Goal: Information Seeking & Learning: Learn about a topic

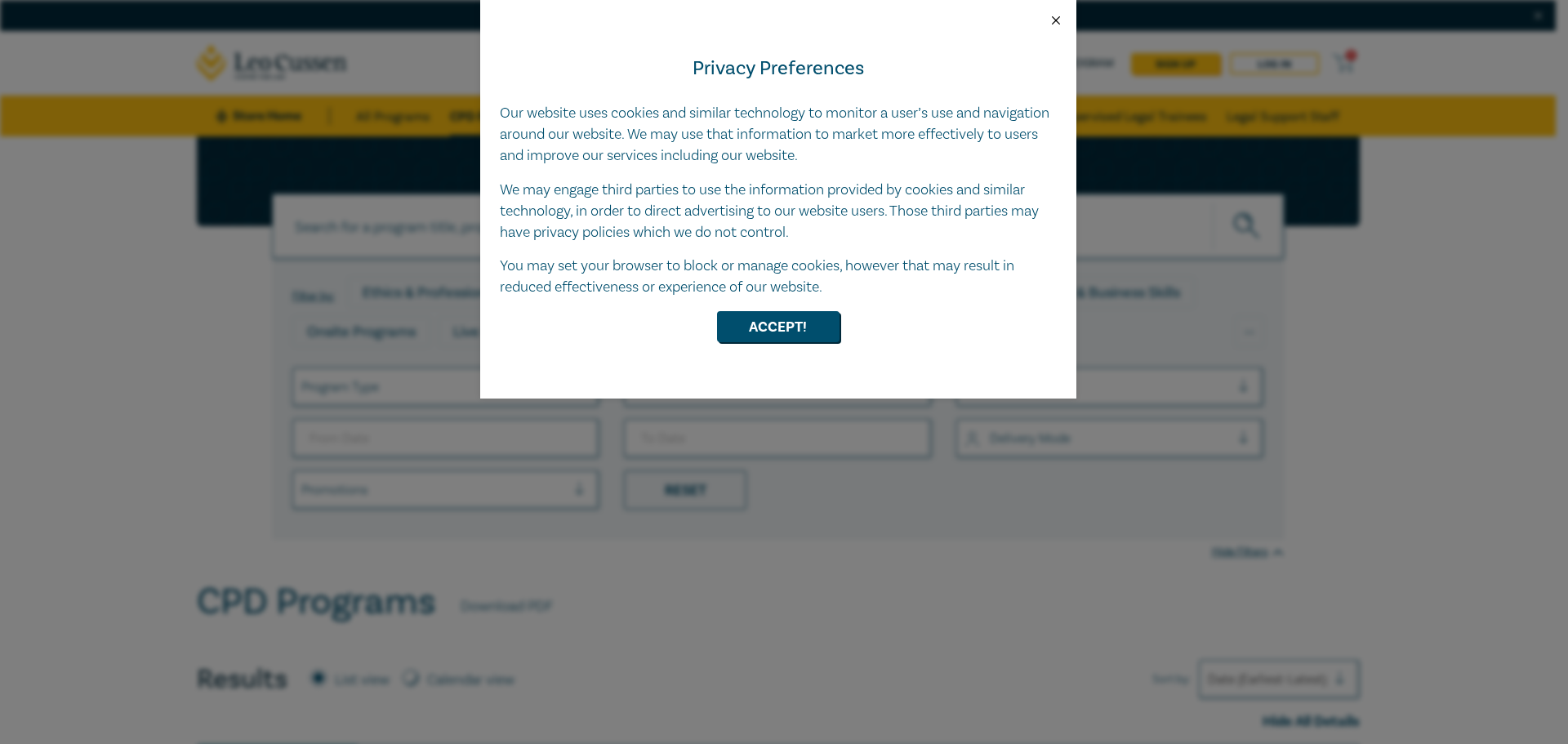
drag, startPoint x: 1053, startPoint y: 20, endPoint x: 1037, endPoint y: 30, distance: 18.9
click at [1053, 19] on button "Close" at bounding box center [1056, 20] width 15 height 15
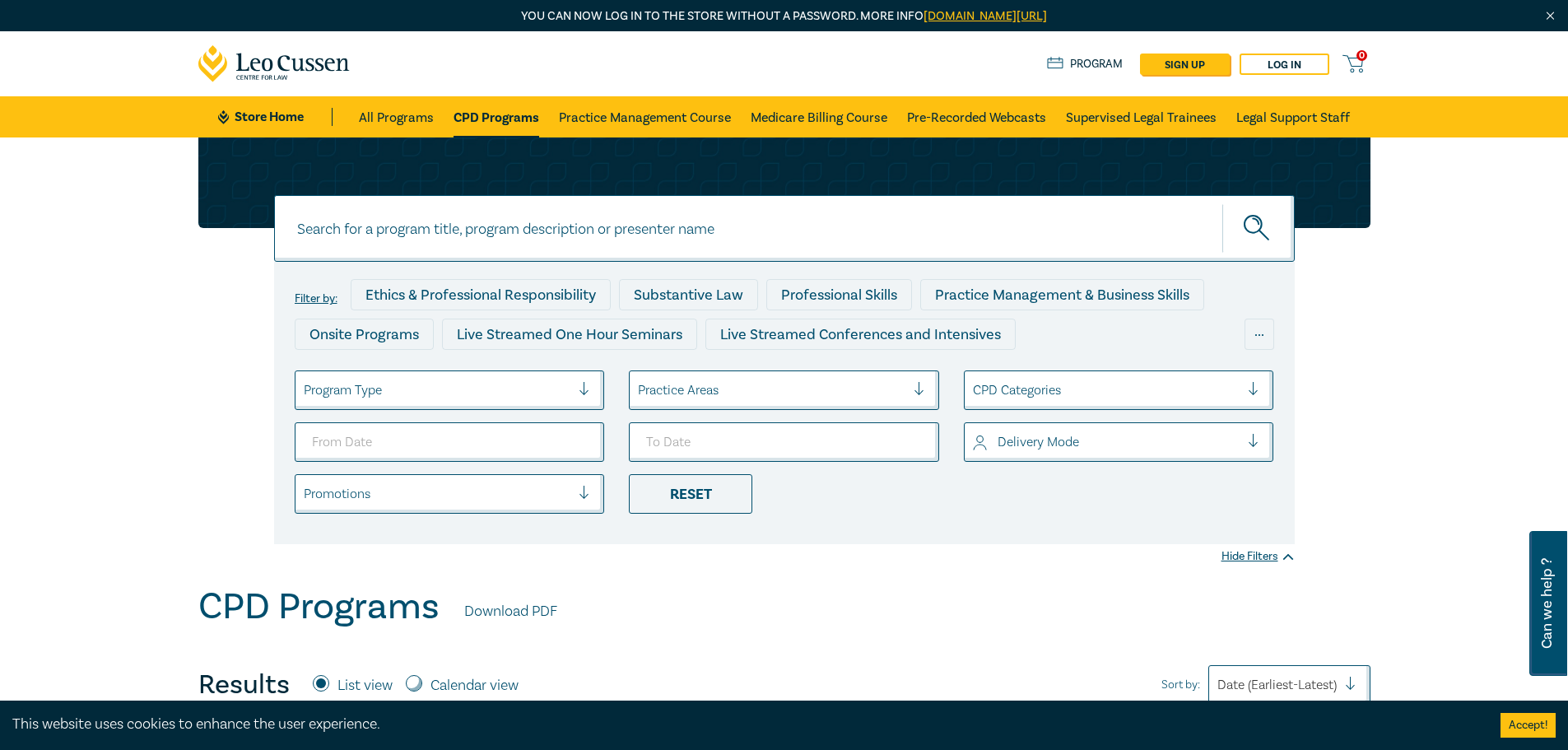
click at [470, 225] on input at bounding box center [784, 228] width 1020 height 67
type input "agriculture"
click at [1222, 203] on button "submit" at bounding box center [1258, 229] width 72 height 51
click at [1255, 239] on icon "submit" at bounding box center [1258, 229] width 29 height 29
click at [1258, 233] on icon "submit" at bounding box center [1258, 229] width 29 height 29
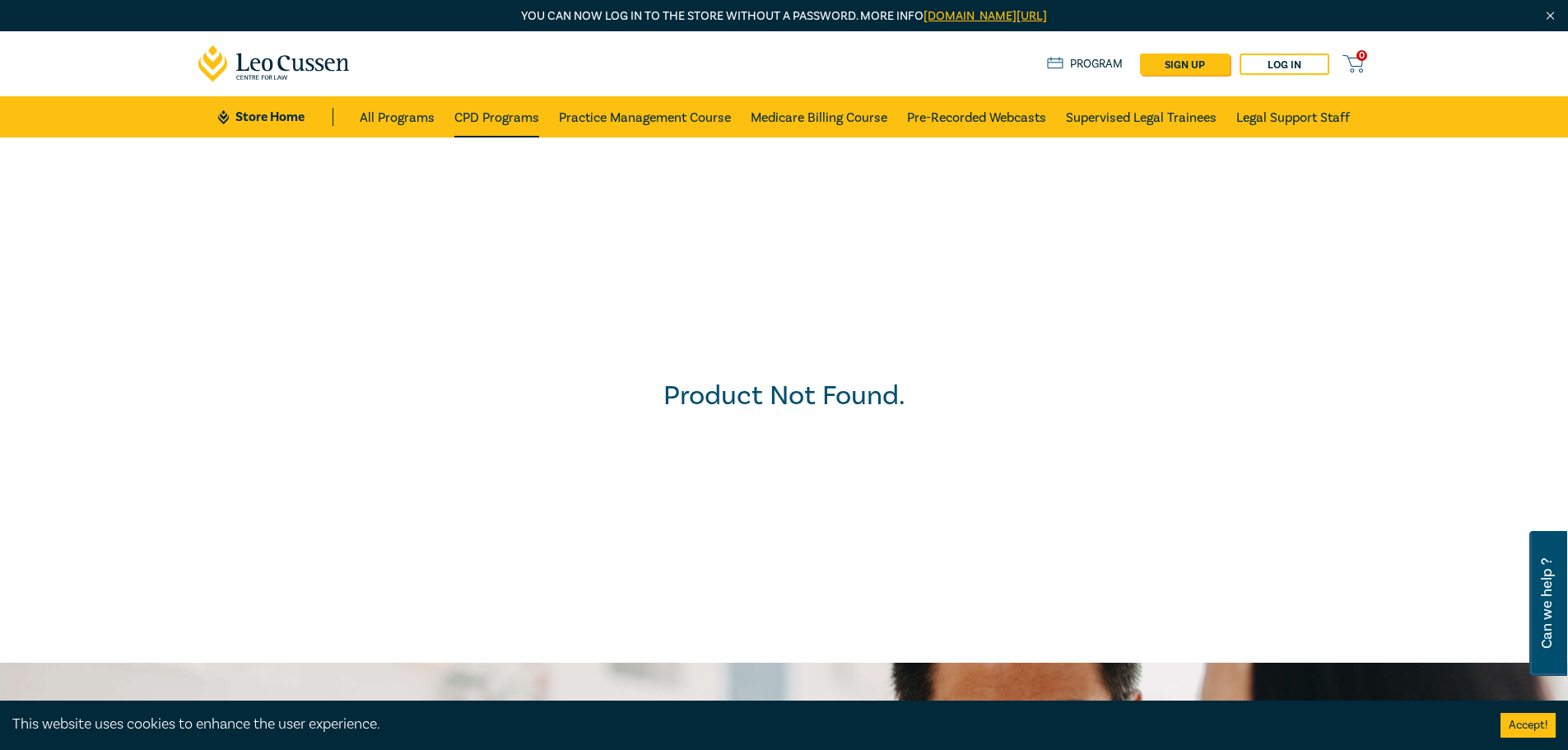
click at [535, 118] on link "CPD Programs" at bounding box center [496, 117] width 84 height 41
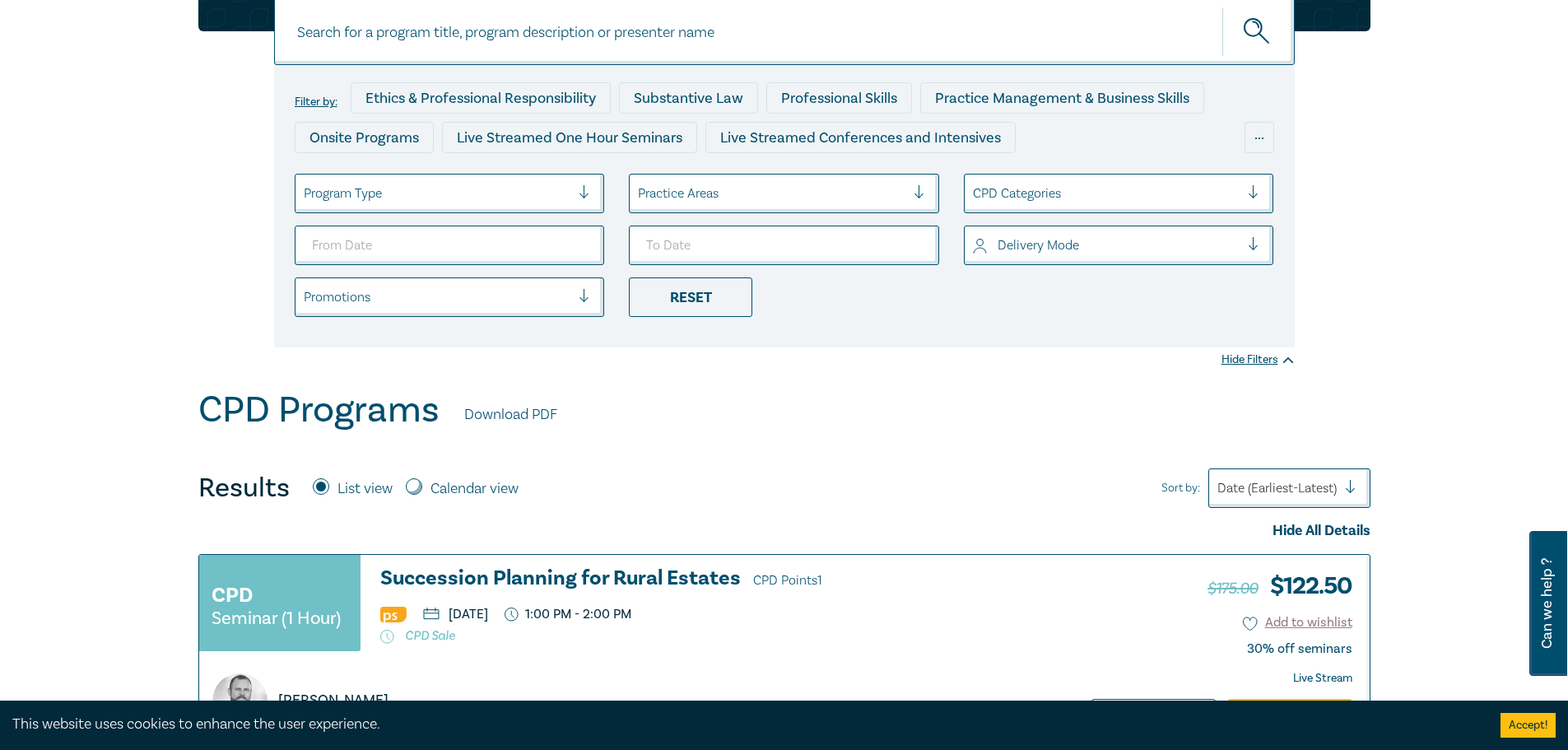
scroll to position [82, 0]
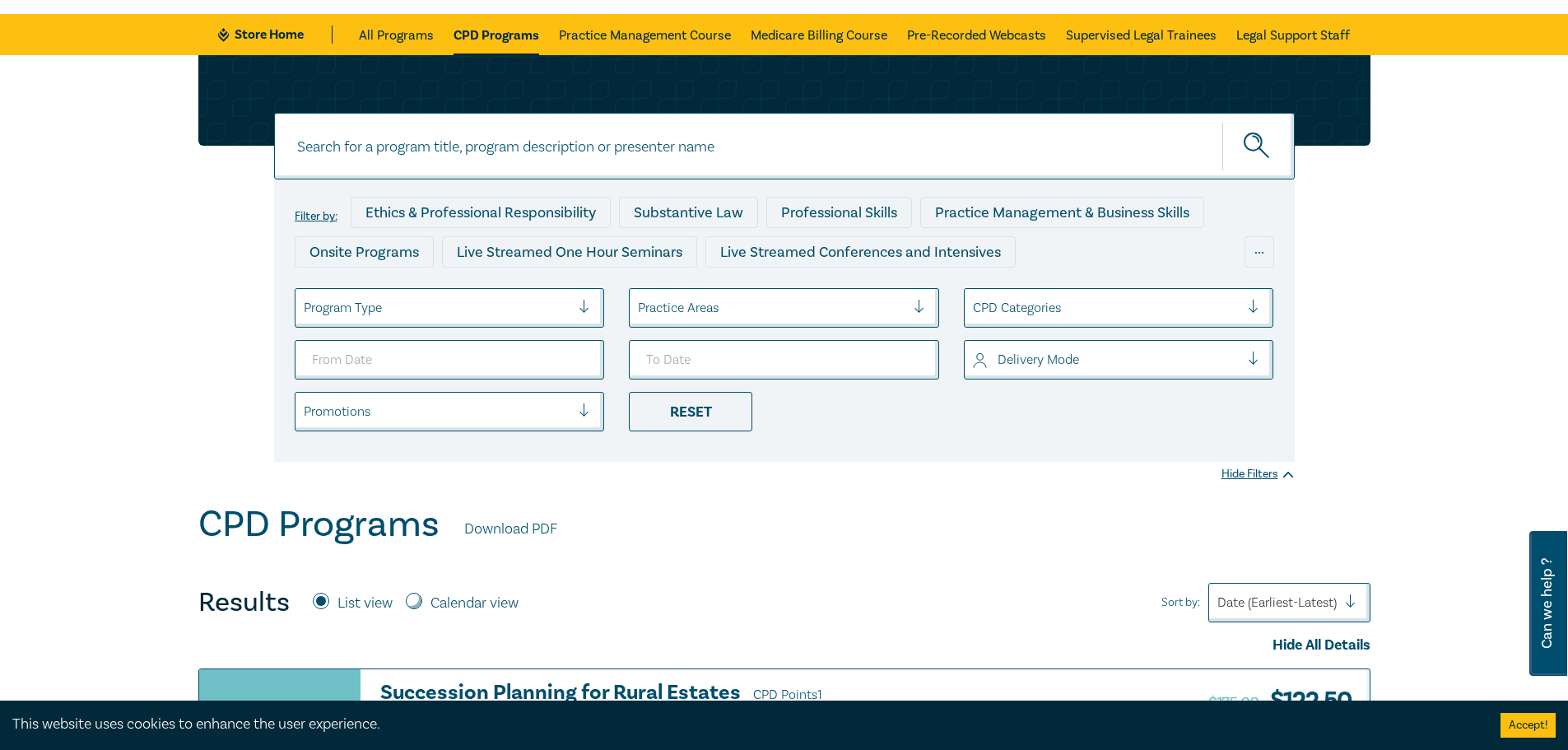
click at [511, 133] on input at bounding box center [784, 145] width 1020 height 67
type input "rural"
click at [1222, 121] on button "submit" at bounding box center [1258, 146] width 72 height 51
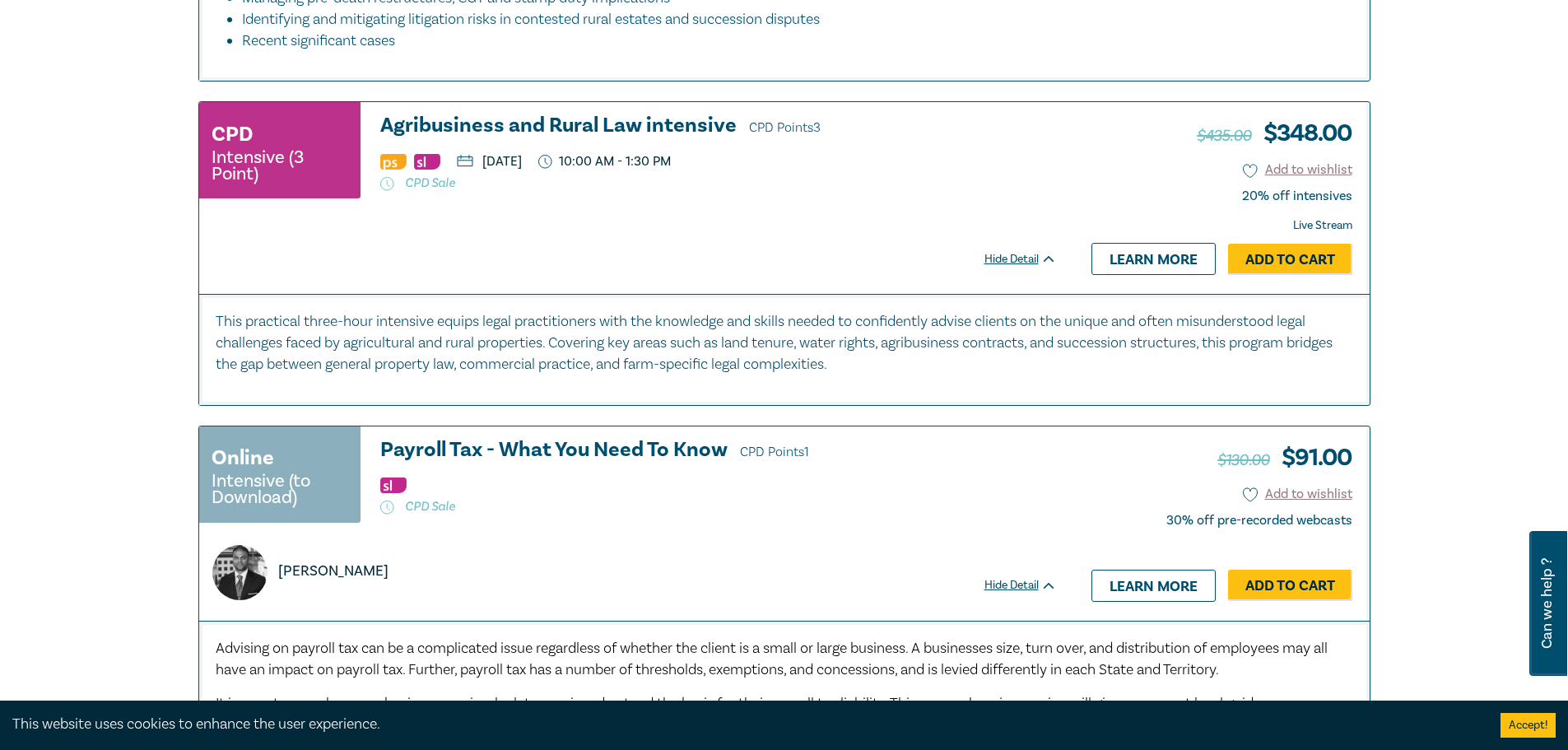
scroll to position [1152, 0]
click at [568, 125] on h3 "Agribusiness and Rural Law intensive CPD Points 3" at bounding box center [717, 126] width 676 height 24
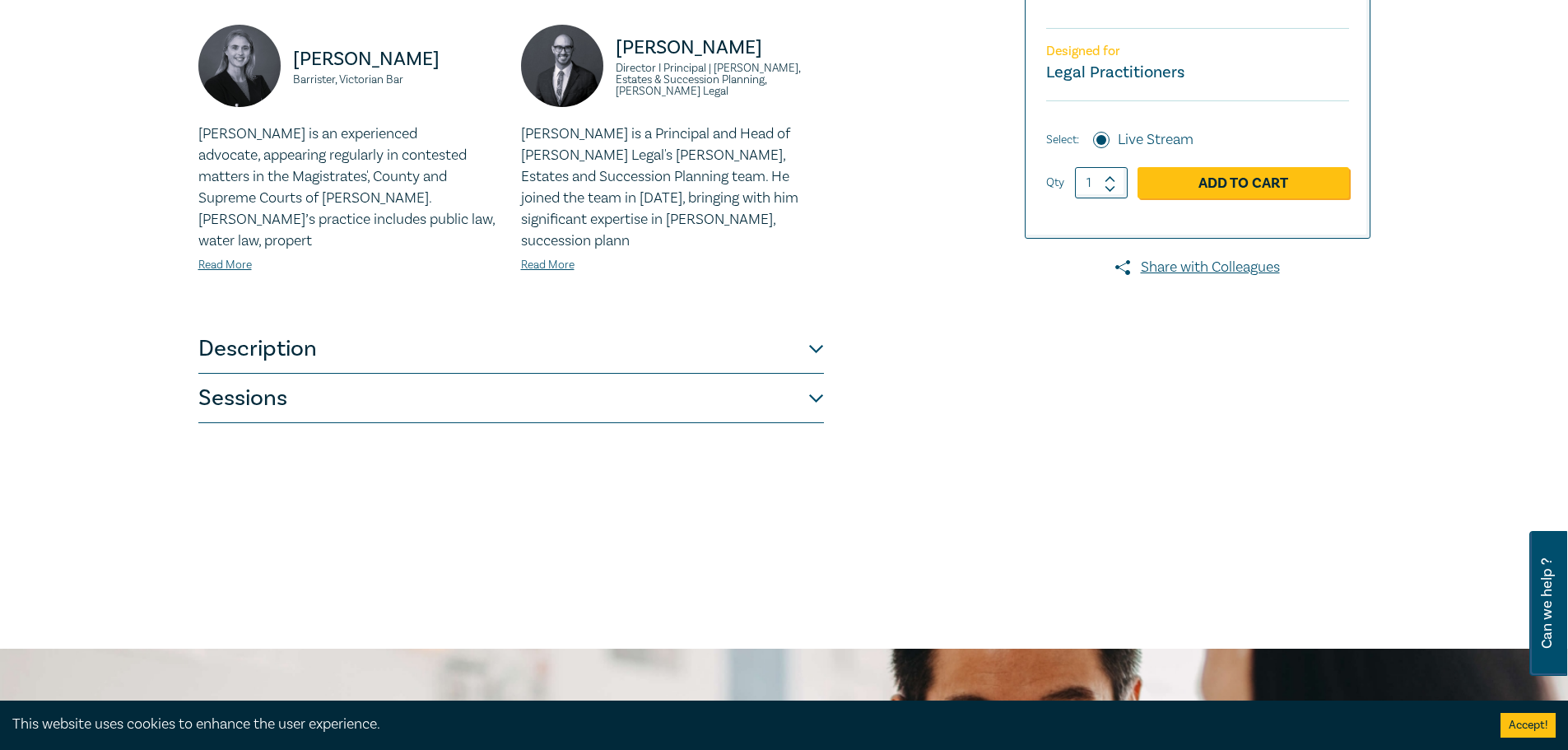
scroll to position [494, 0]
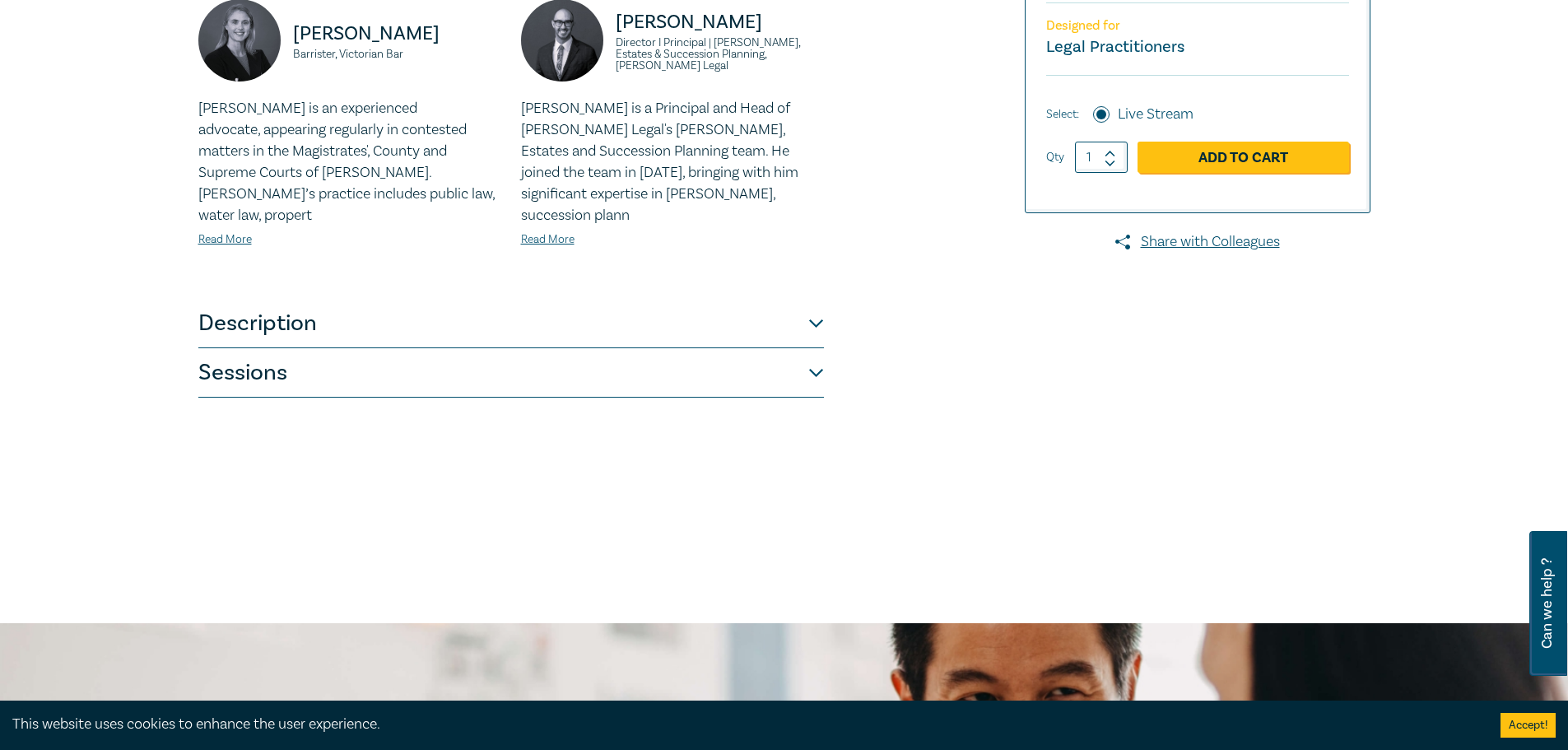
drag, startPoint x: 577, startPoint y: 290, endPoint x: 583, endPoint y: 301, distance: 12.5
click at [576, 299] on button "Description" at bounding box center [511, 323] width 626 height 50
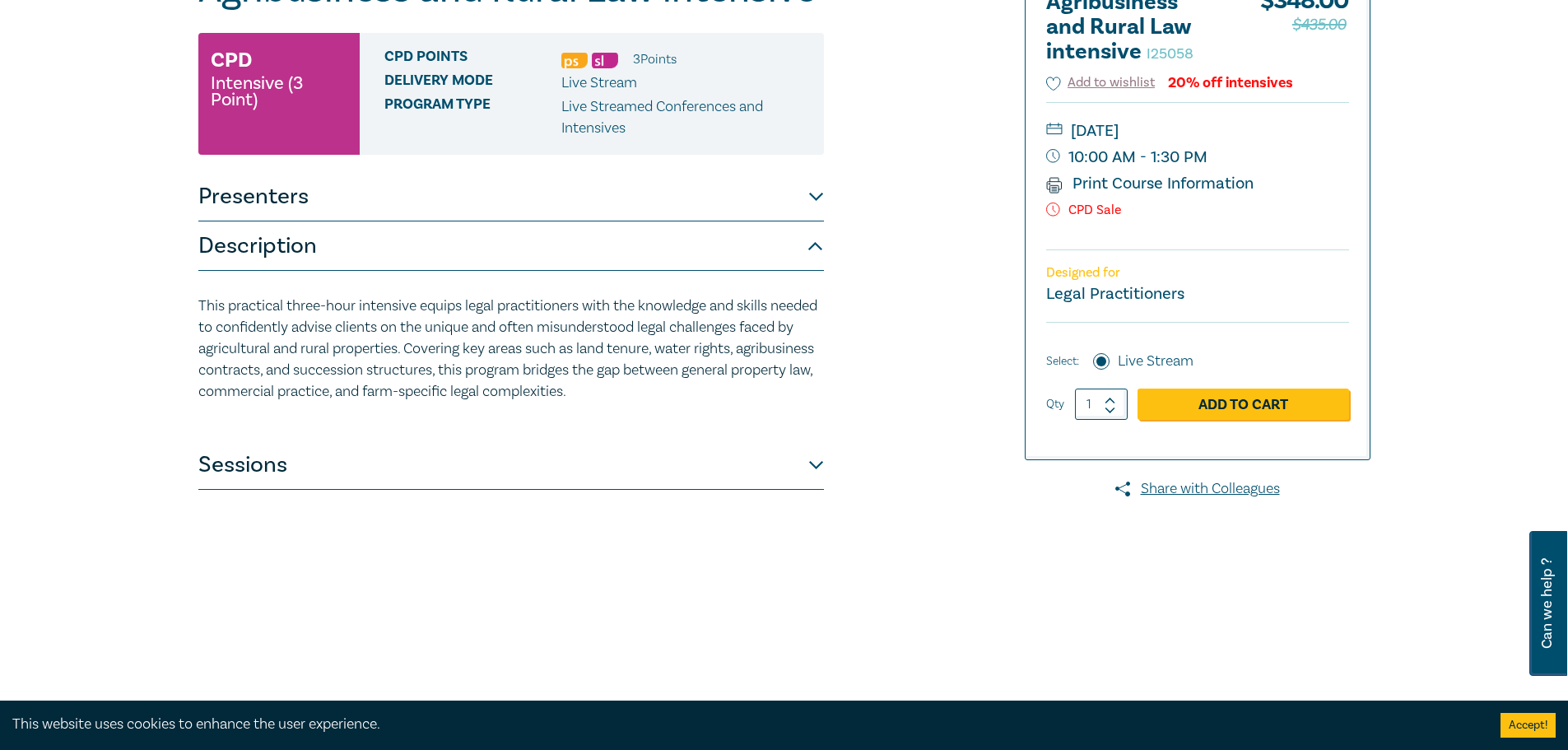
scroll to position [82, 0]
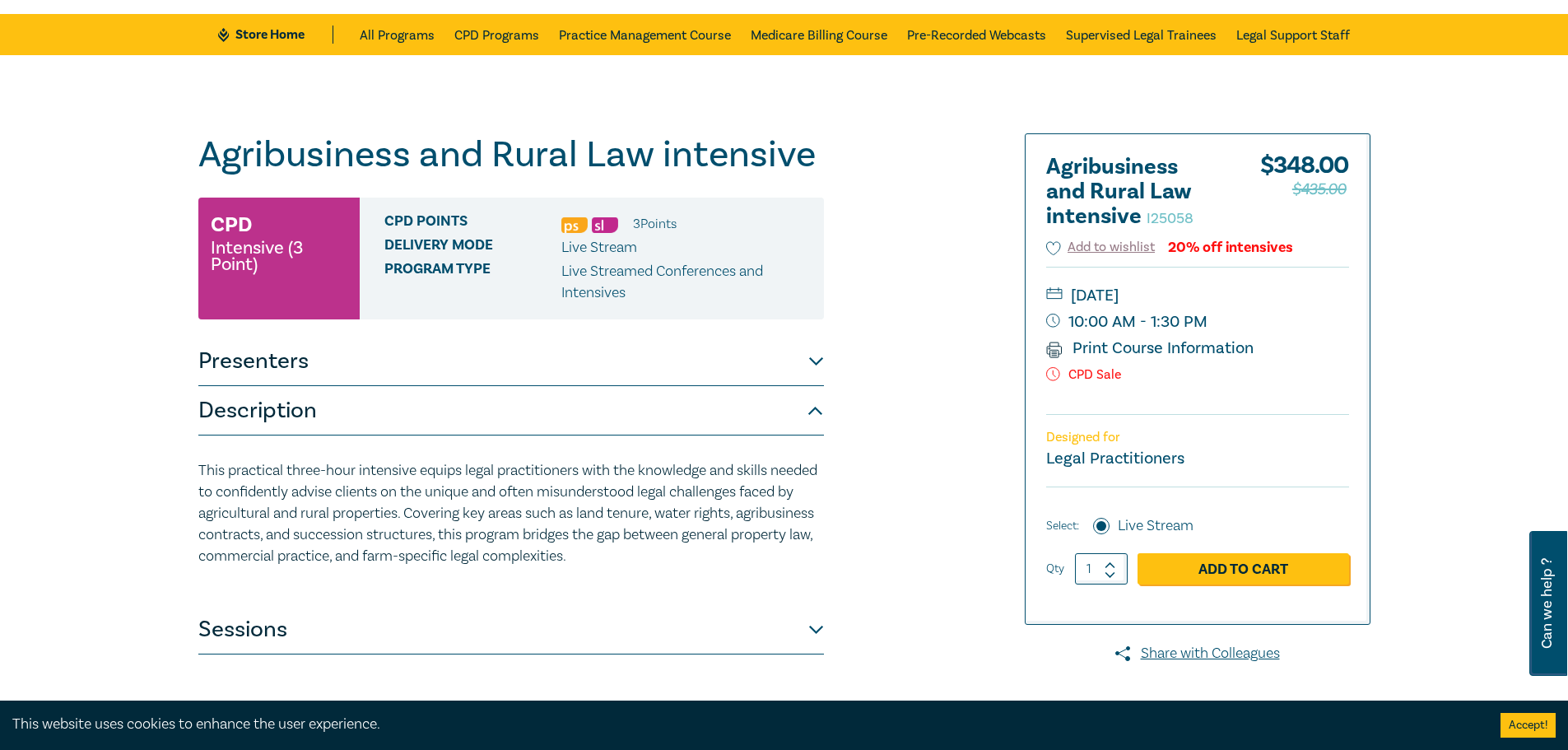
click at [527, 413] on button "Description" at bounding box center [511, 411] width 626 height 50
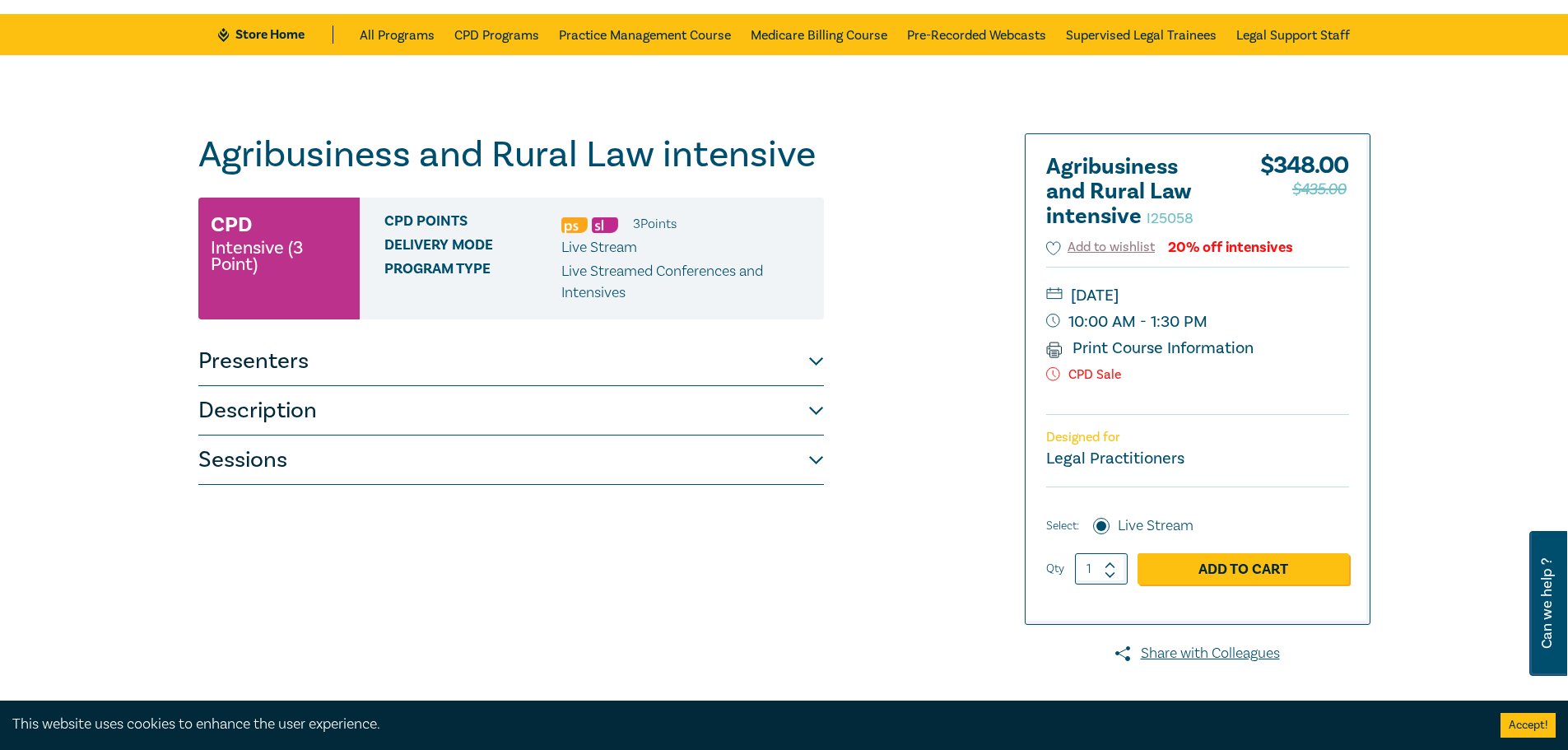
click at [547, 367] on button "Presenters" at bounding box center [511, 361] width 626 height 50
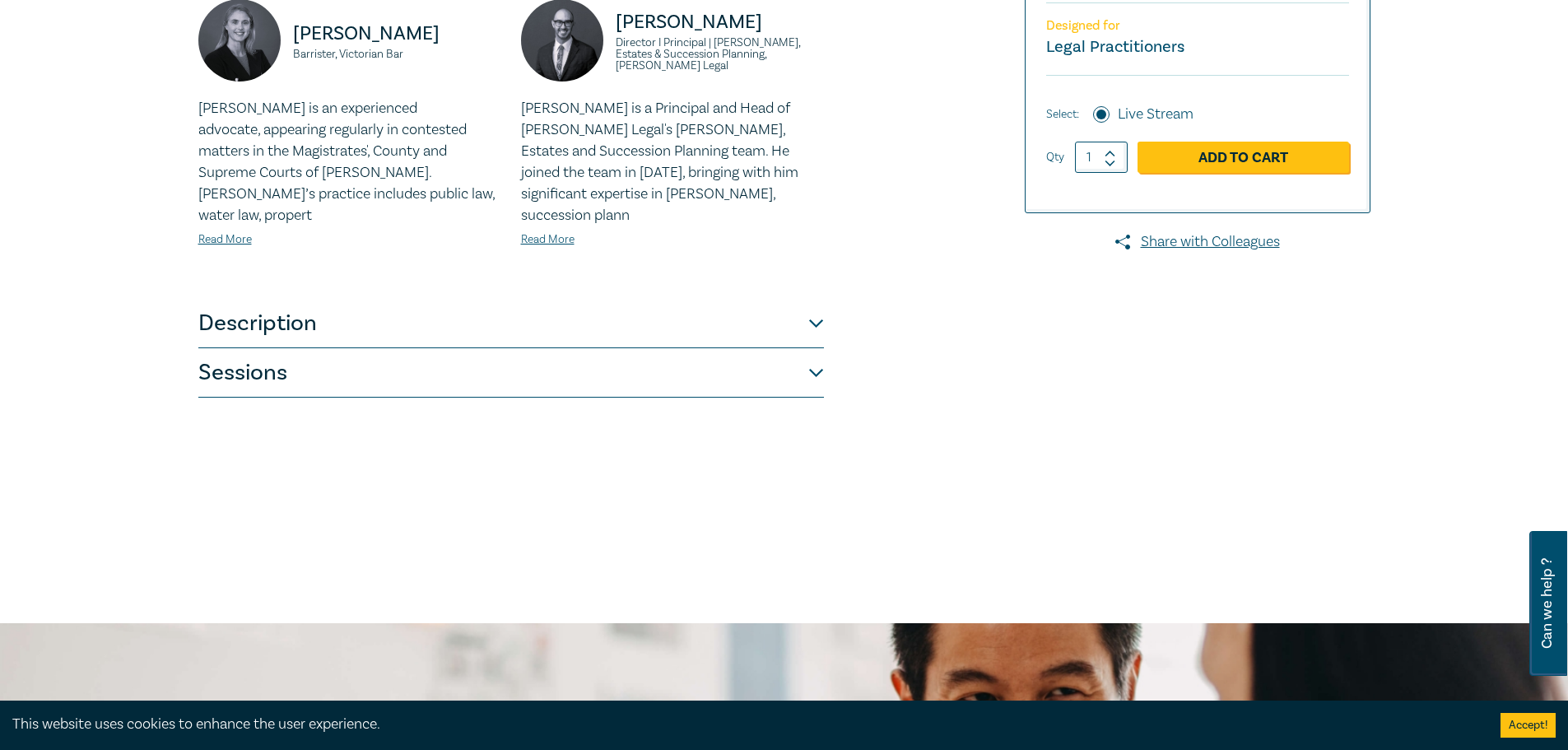
click at [533, 373] on button "Sessions" at bounding box center [511, 372] width 626 height 50
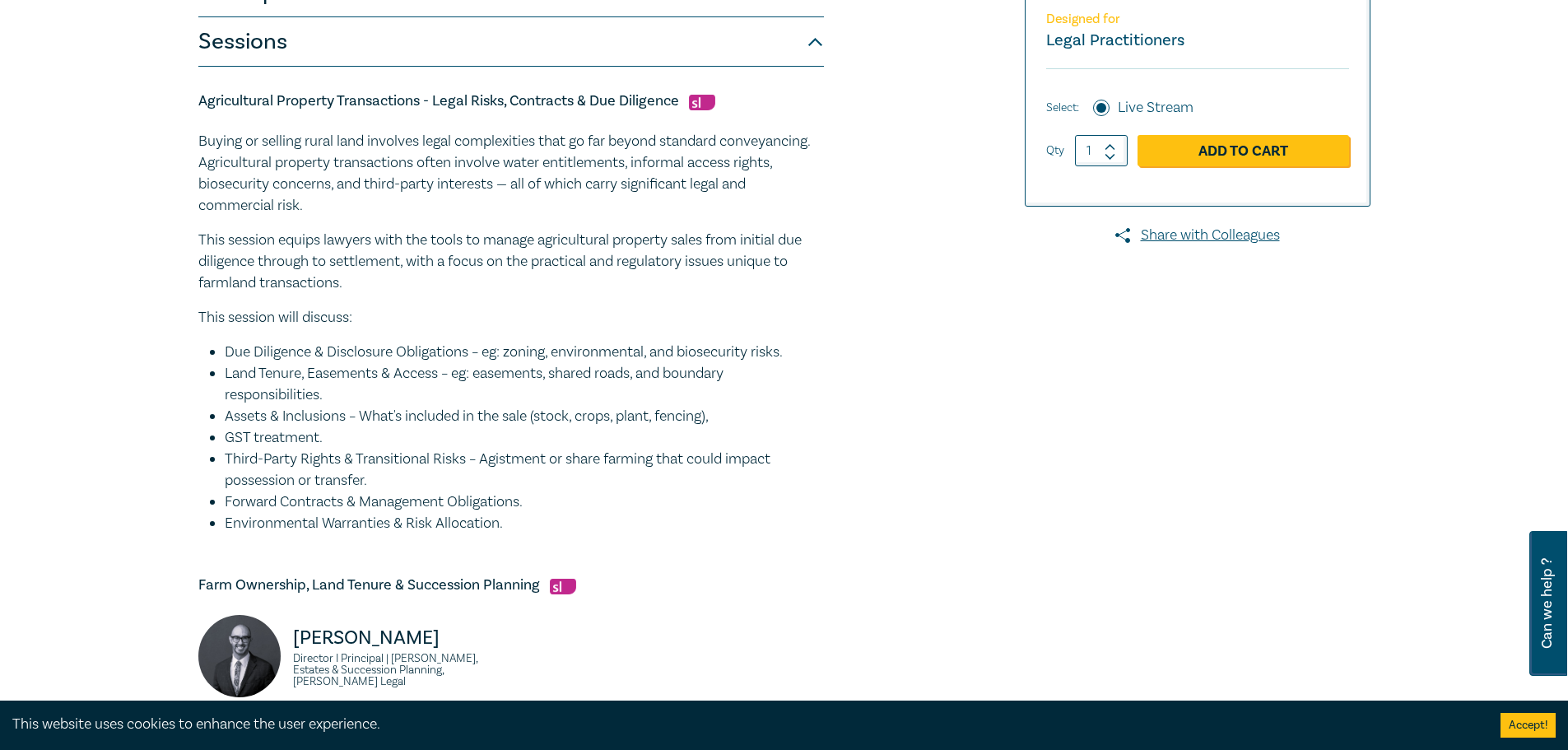
scroll to position [0, 0]
